Goal: Find specific page/section: Find specific page/section

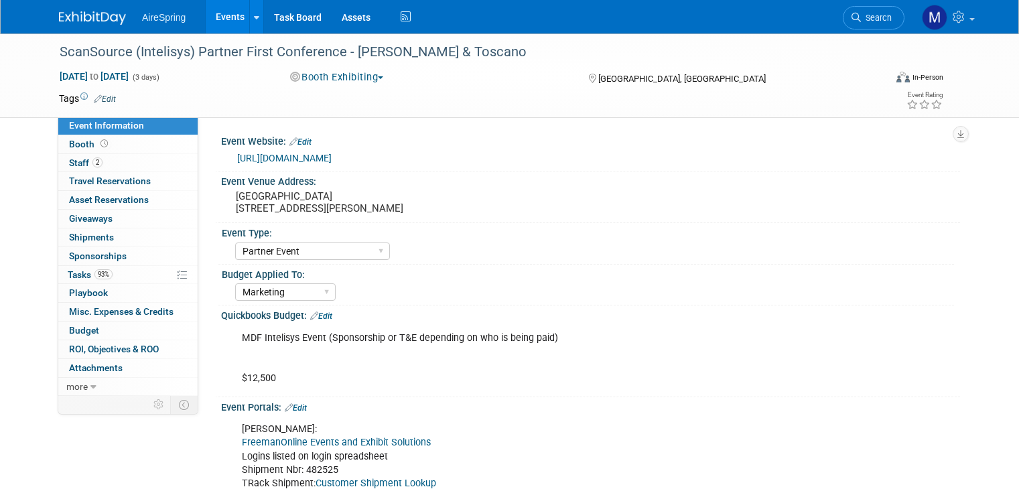
select select "Partner Event"
select select "Marketing"
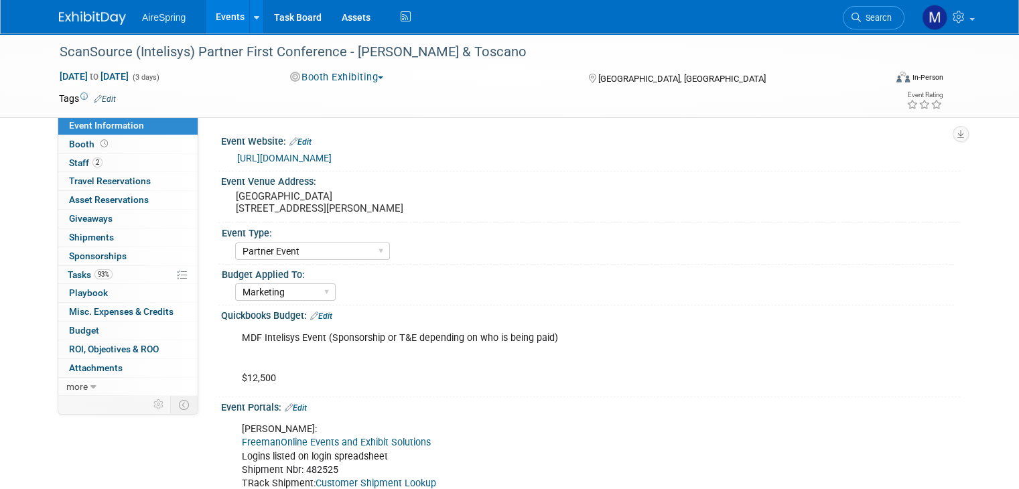
click at [80, 19] on img at bounding box center [92, 17] width 67 height 13
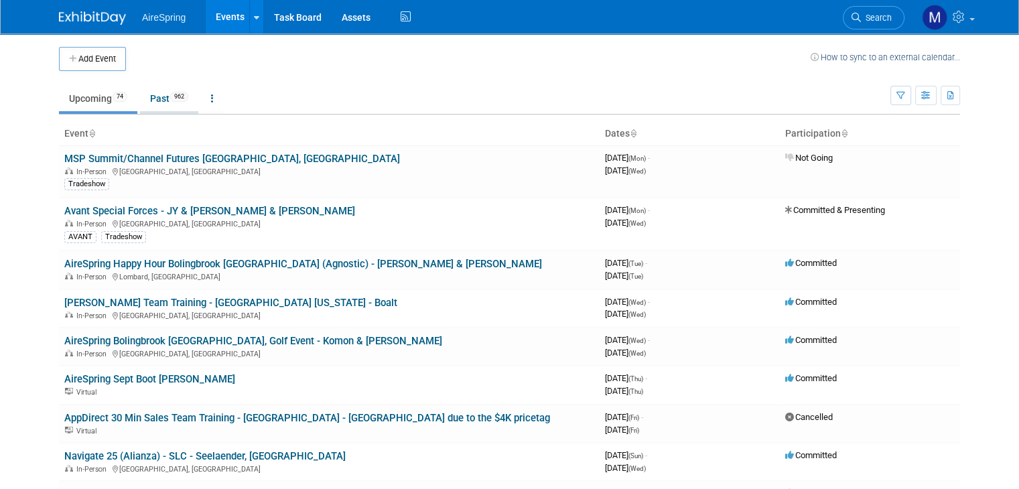
click at [153, 94] on link "Past 962" at bounding box center [169, 98] width 58 height 25
